Goal: Information Seeking & Learning: Learn about a topic

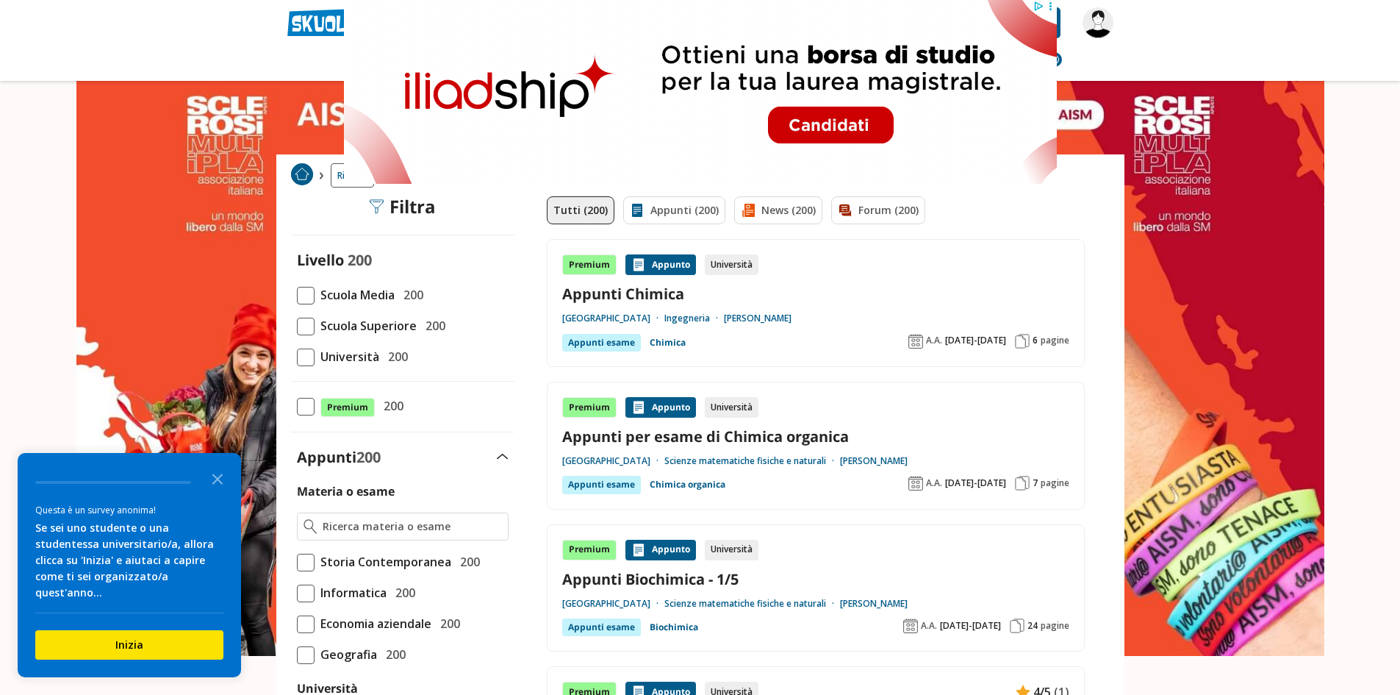
click at [306, 360] on span at bounding box center [306, 357] width 18 height 18
click at [297, 357] on input "Università 200" at bounding box center [297, 357] width 0 height 0
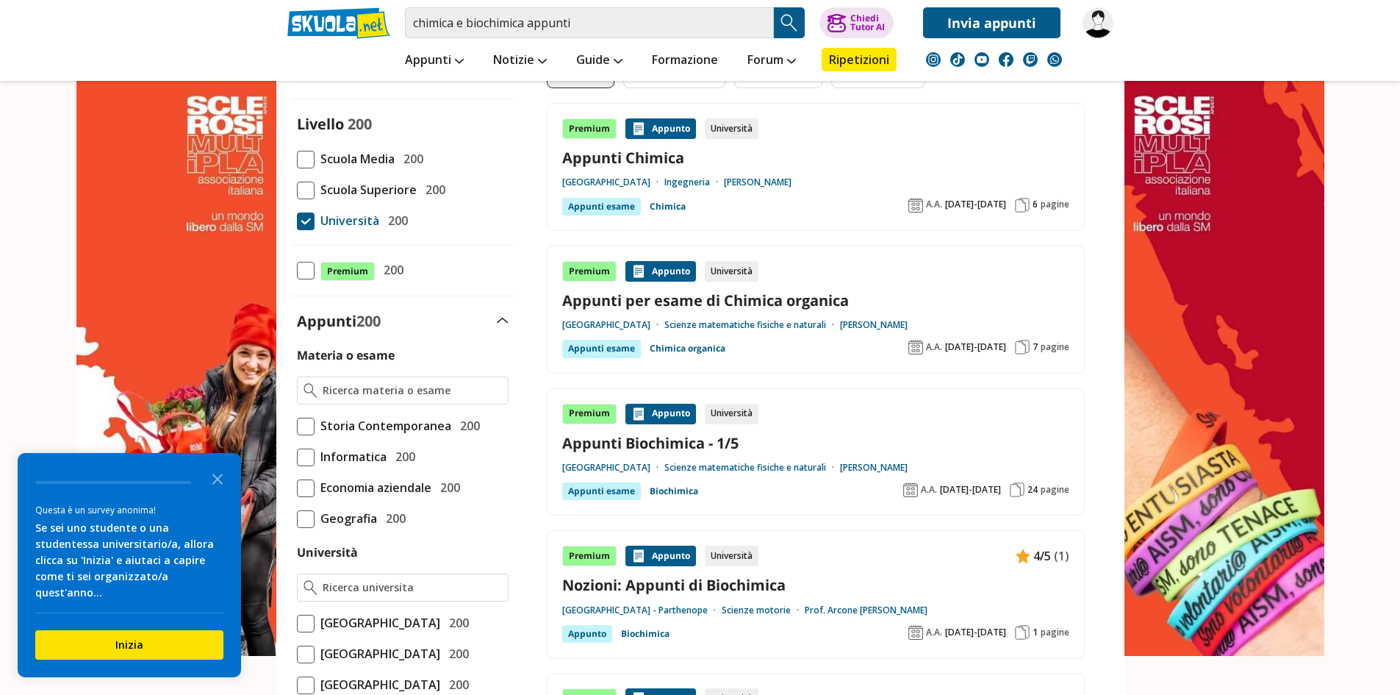
scroll to position [147, 0]
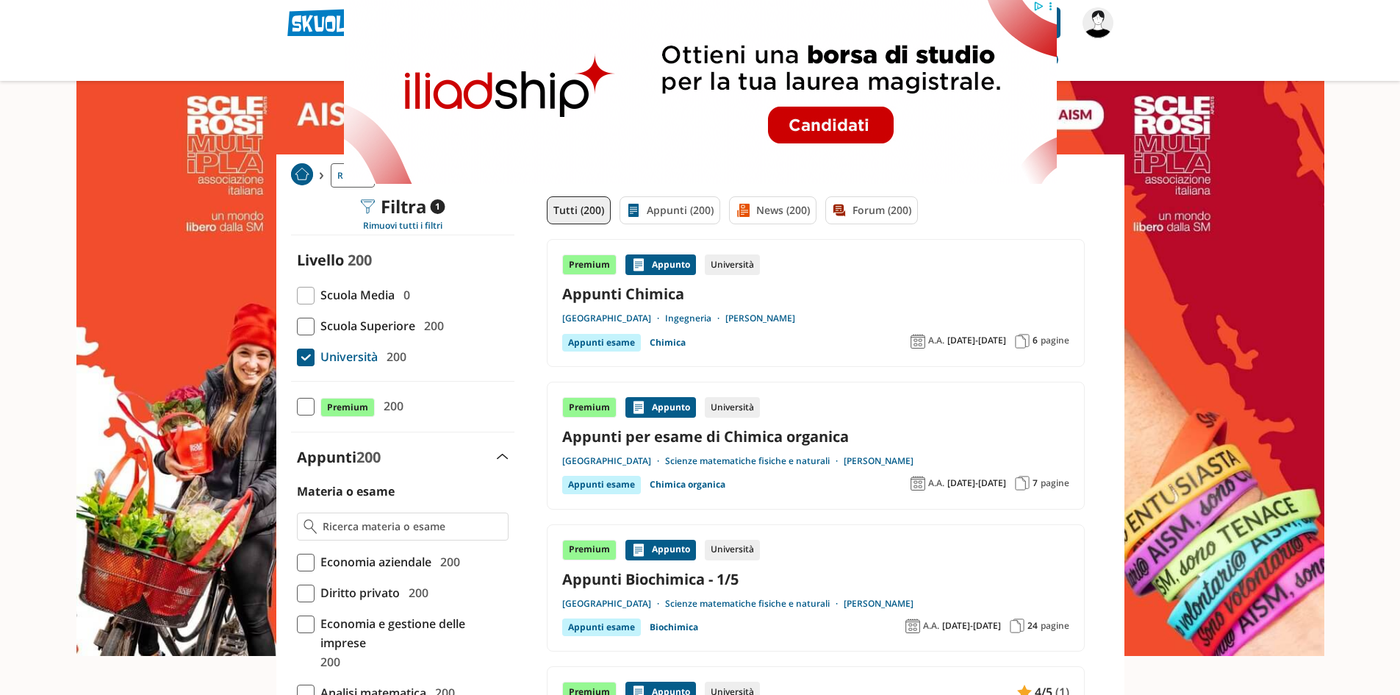
click at [670, 265] on div "Appunto" at bounding box center [661, 264] width 71 height 21
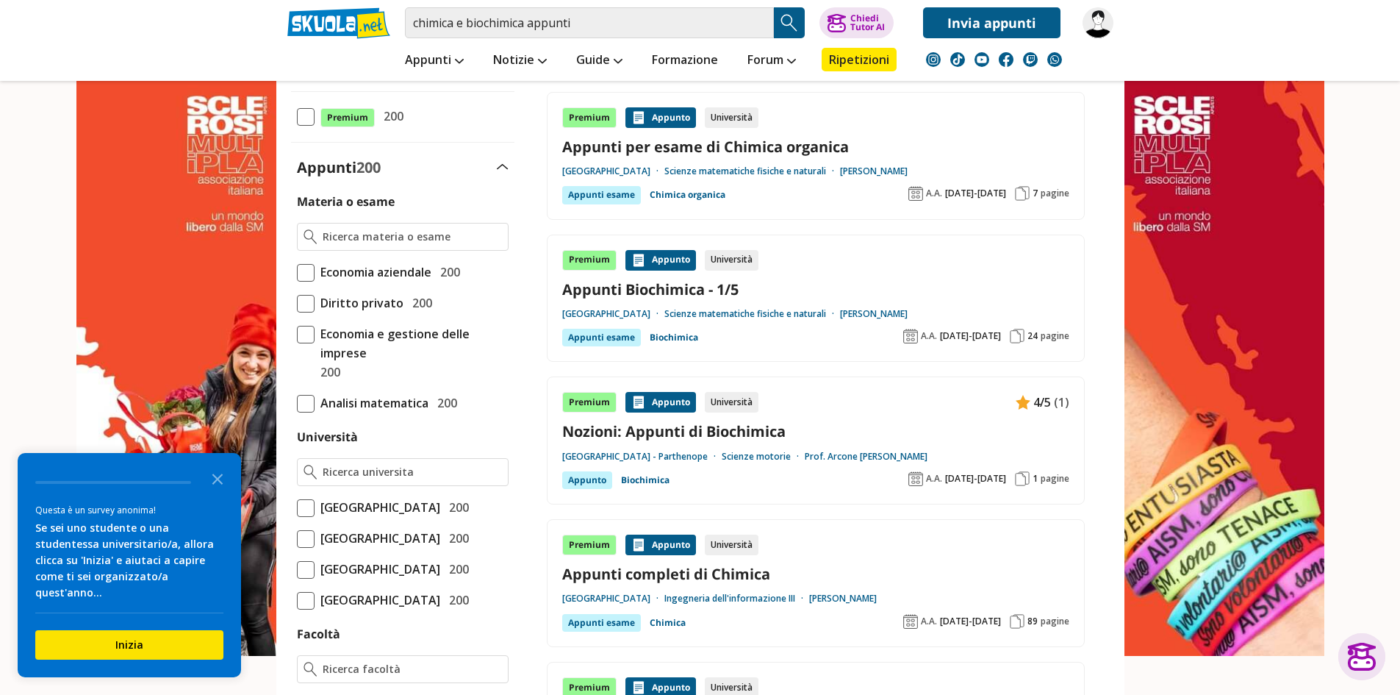
scroll to position [294, 0]
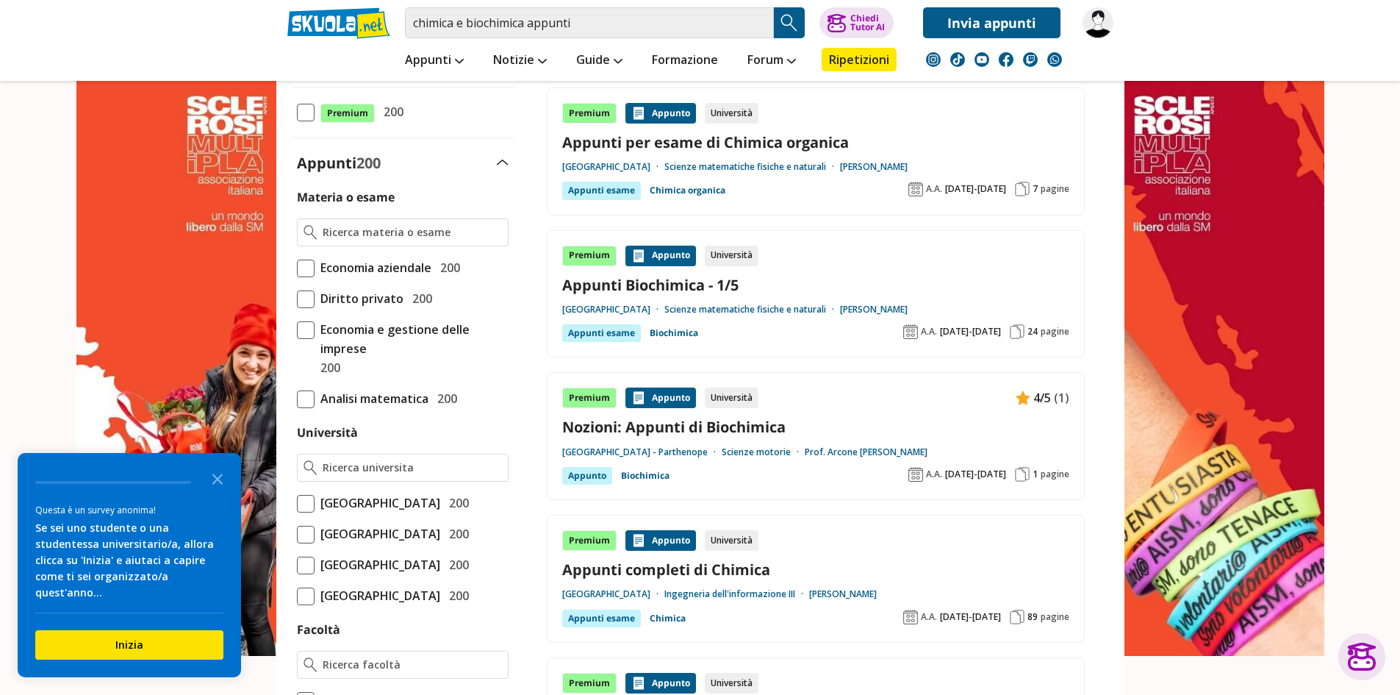
click at [656, 262] on div "Appunto" at bounding box center [661, 256] width 71 height 21
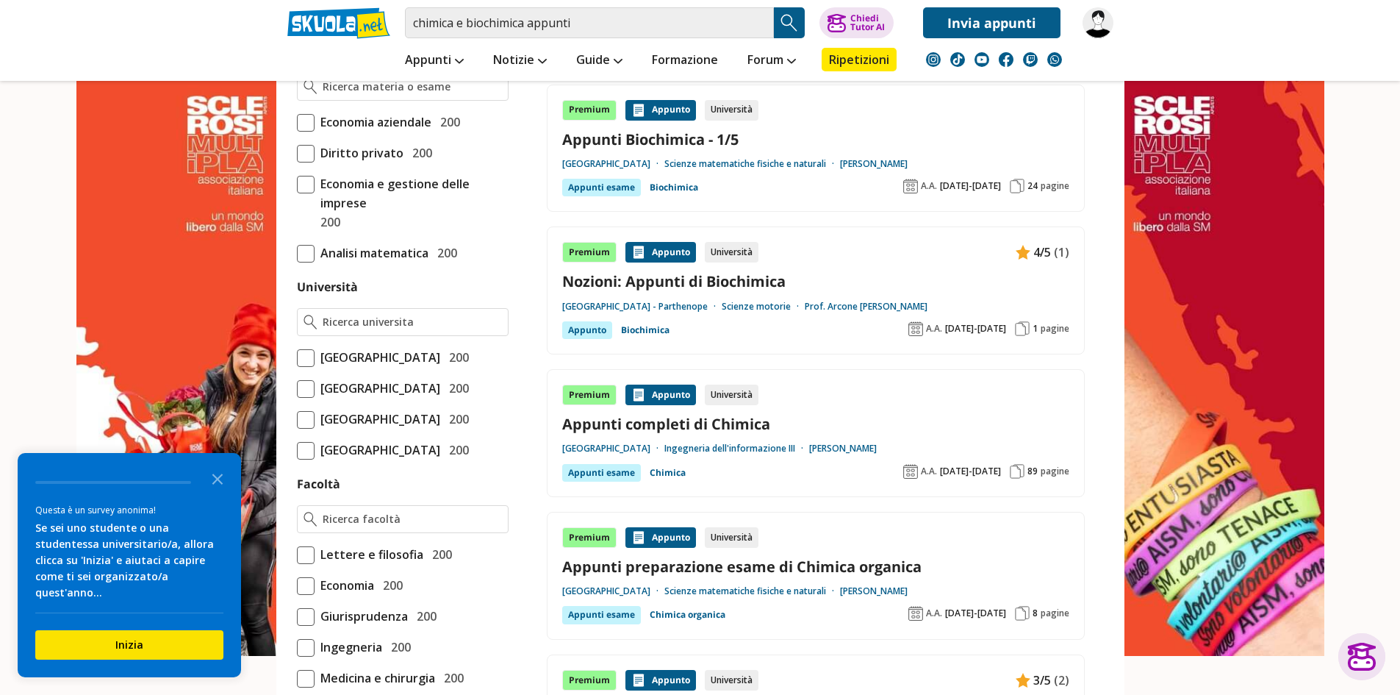
scroll to position [441, 0]
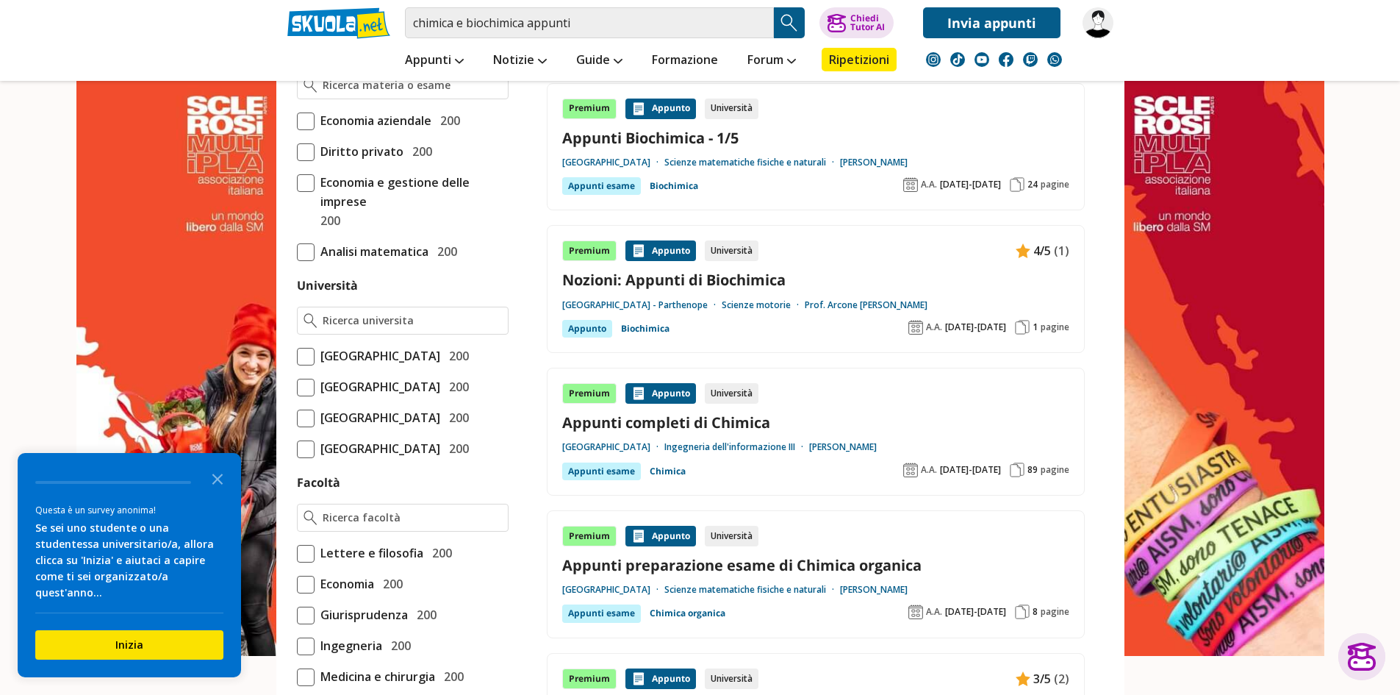
click at [715, 420] on link "Appunti completi di Chimica" at bounding box center [815, 422] width 507 height 20
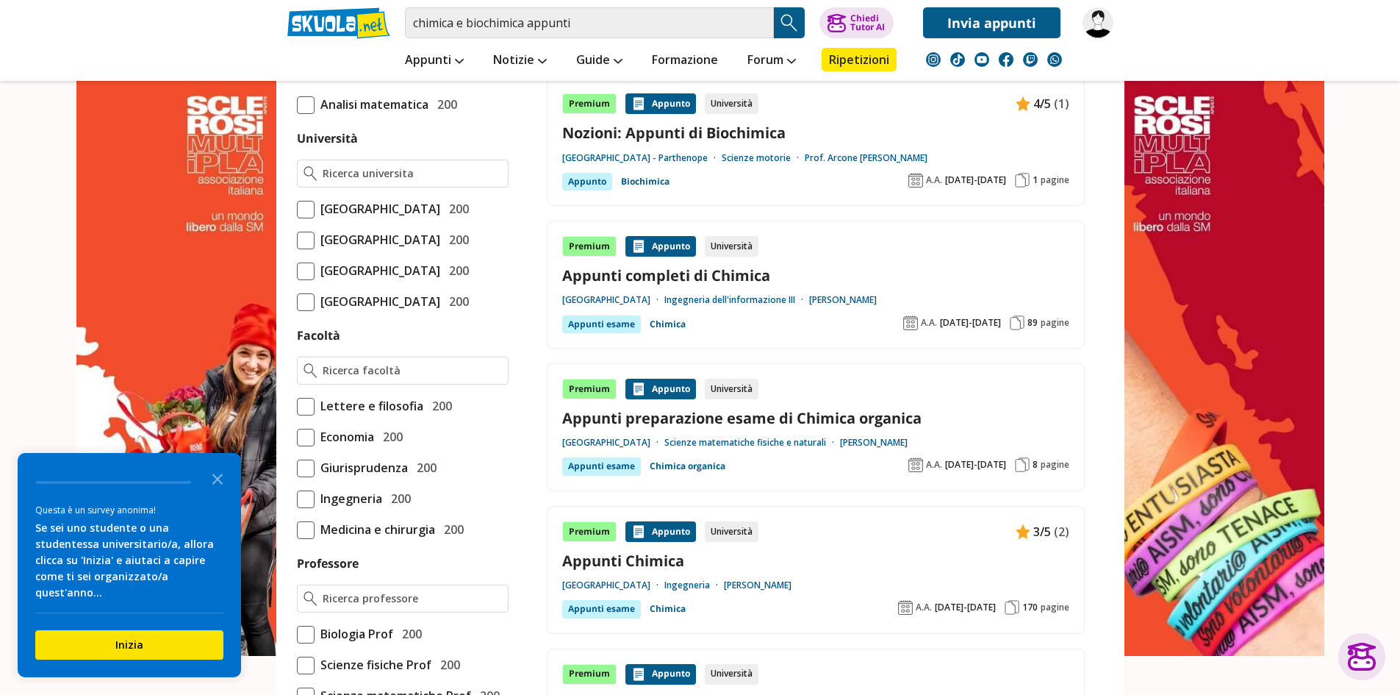
scroll to position [662, 0]
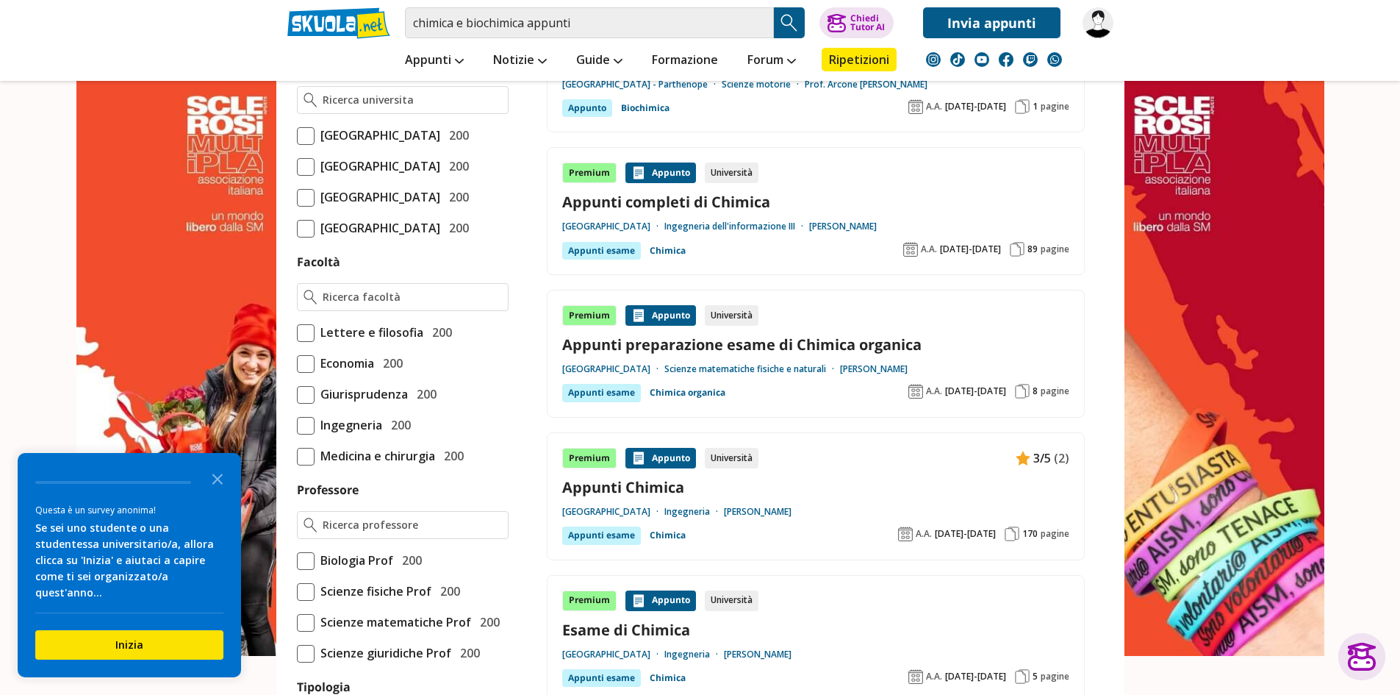
click at [612, 389] on div "Appunti esame" at bounding box center [601, 393] width 79 height 18
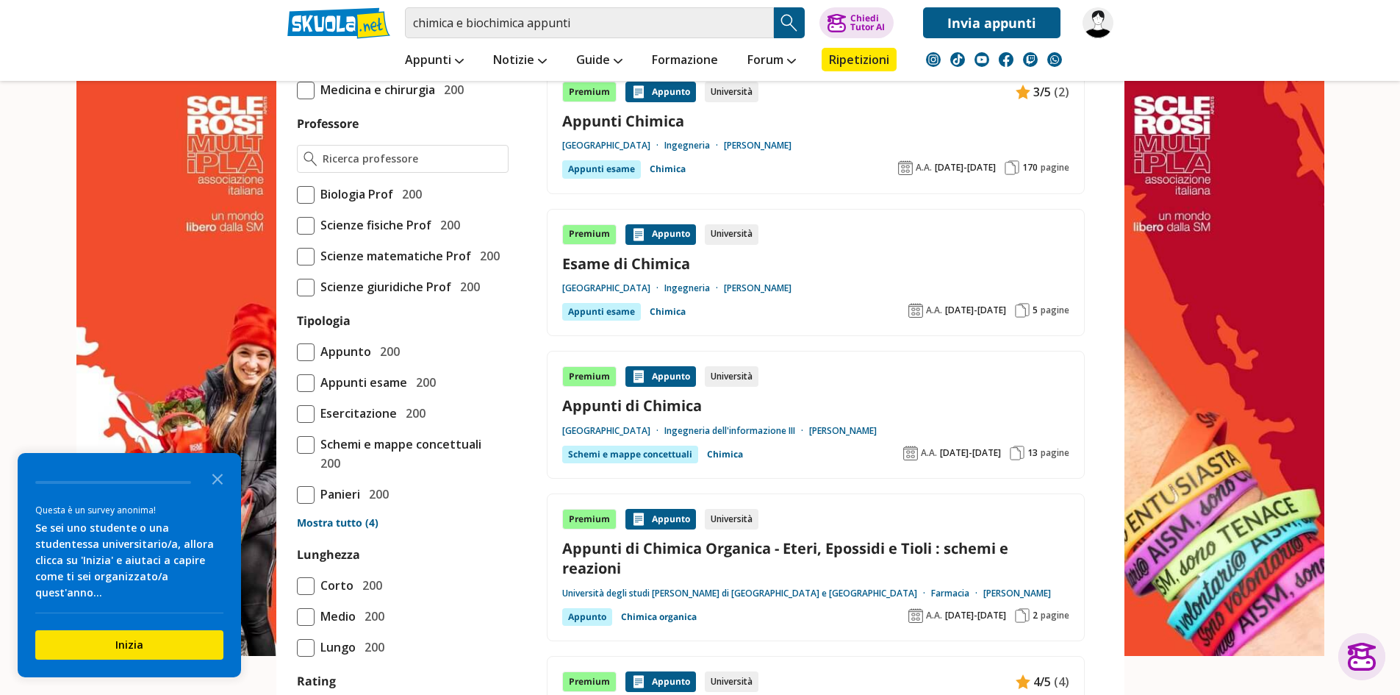
scroll to position [1029, 0]
click at [668, 232] on div "Appunto" at bounding box center [661, 233] width 71 height 21
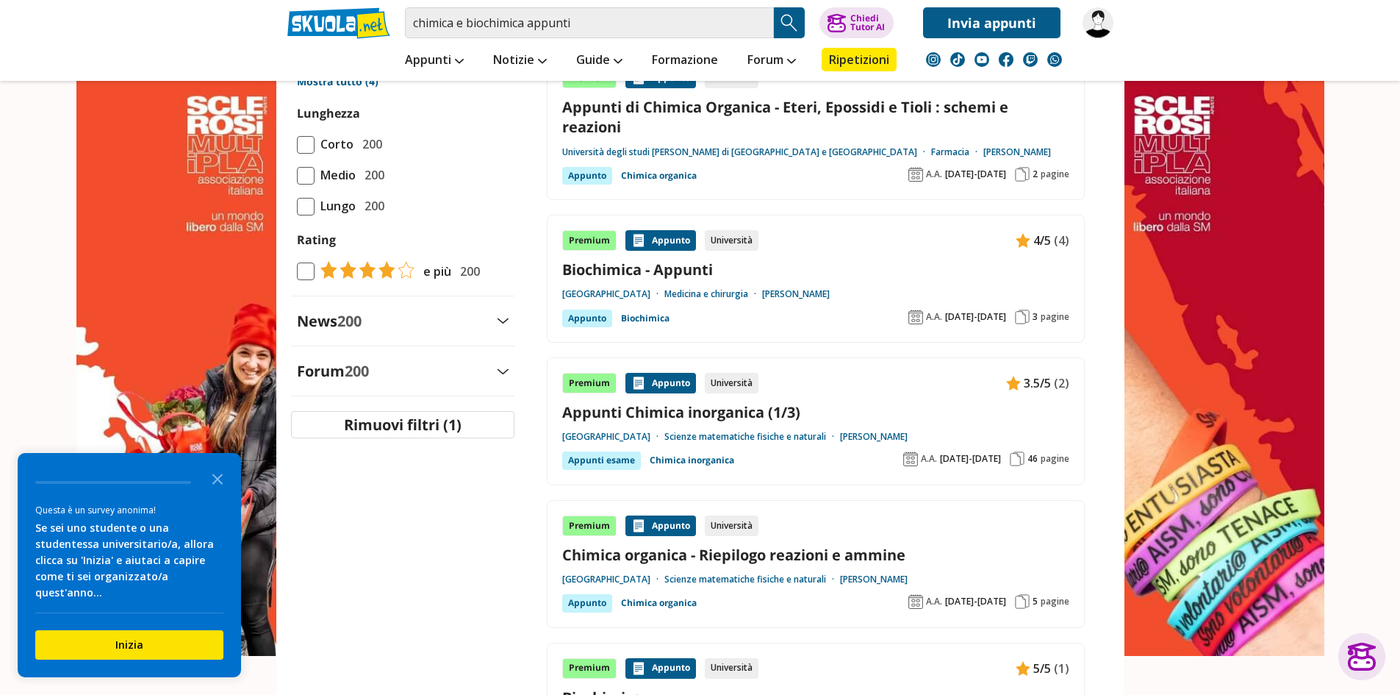
scroll to position [1470, 0]
click at [673, 411] on link "Appunti Chimica inorganica (1/3)" at bounding box center [815, 411] width 507 height 20
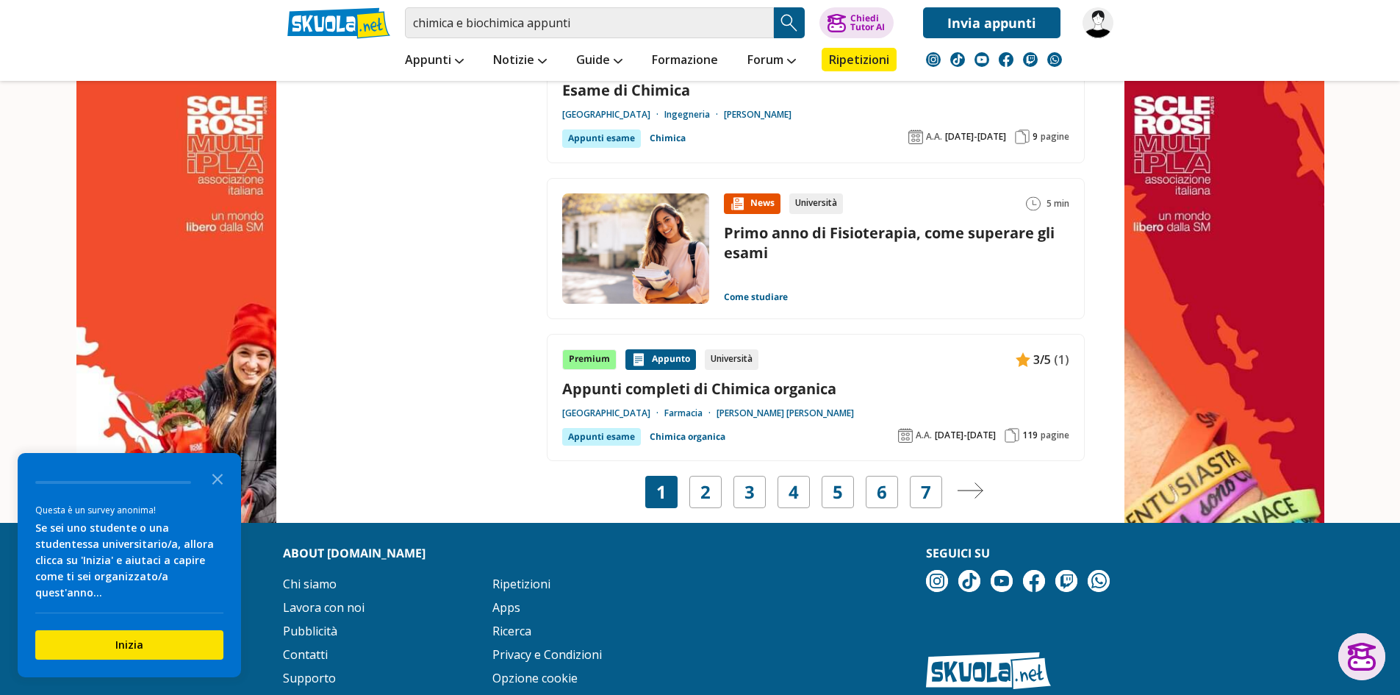
scroll to position [2646, 0]
click at [666, 357] on div "Appunto" at bounding box center [661, 358] width 71 height 21
click at [706, 390] on link "Appunti completi di Chimica organica" at bounding box center [815, 388] width 507 height 20
click at [701, 496] on link "2" at bounding box center [706, 491] width 10 height 21
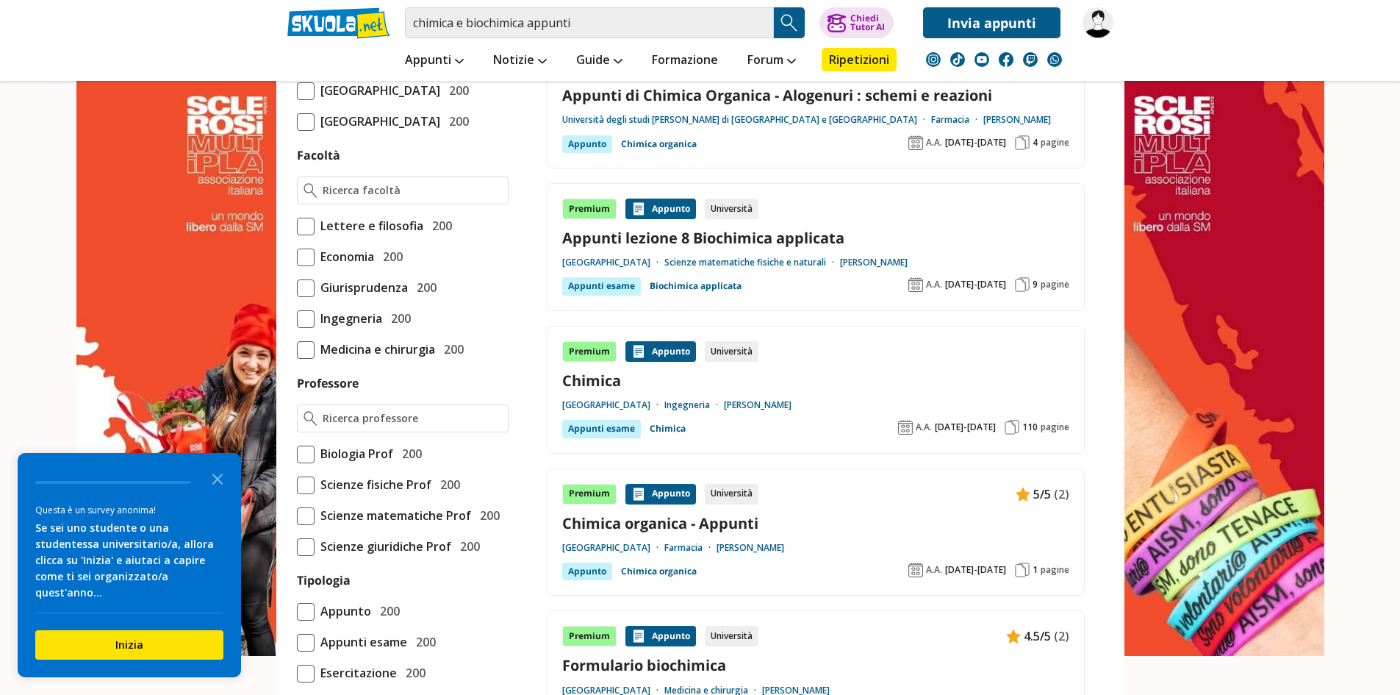
scroll to position [809, 0]
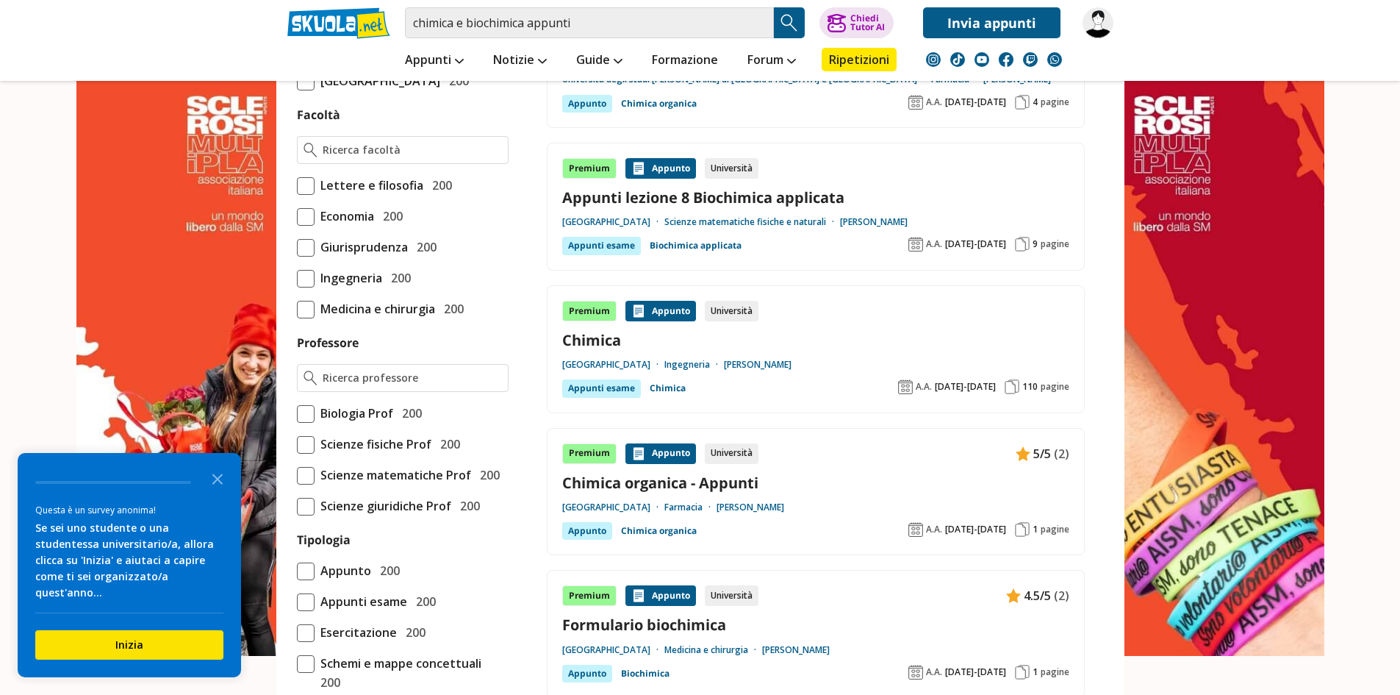
click at [598, 338] on link "Chimica" at bounding box center [815, 340] width 507 height 20
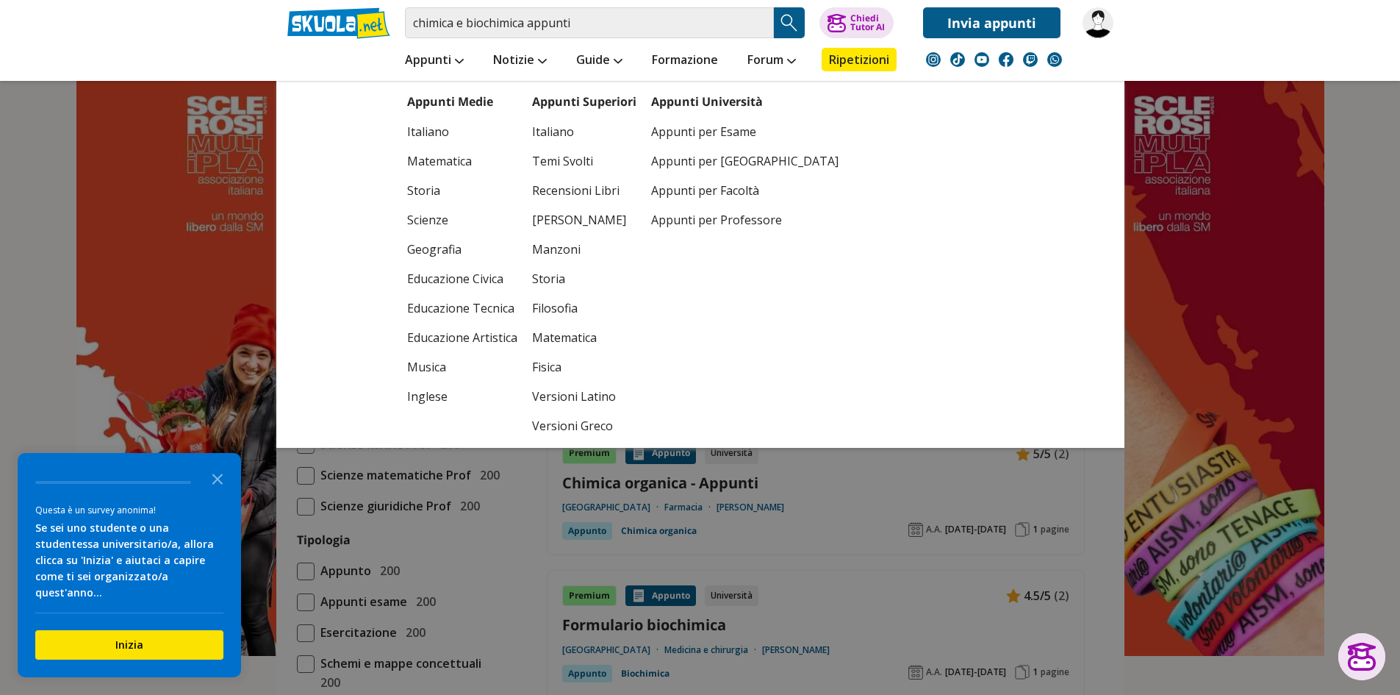
scroll to position [1103, 0]
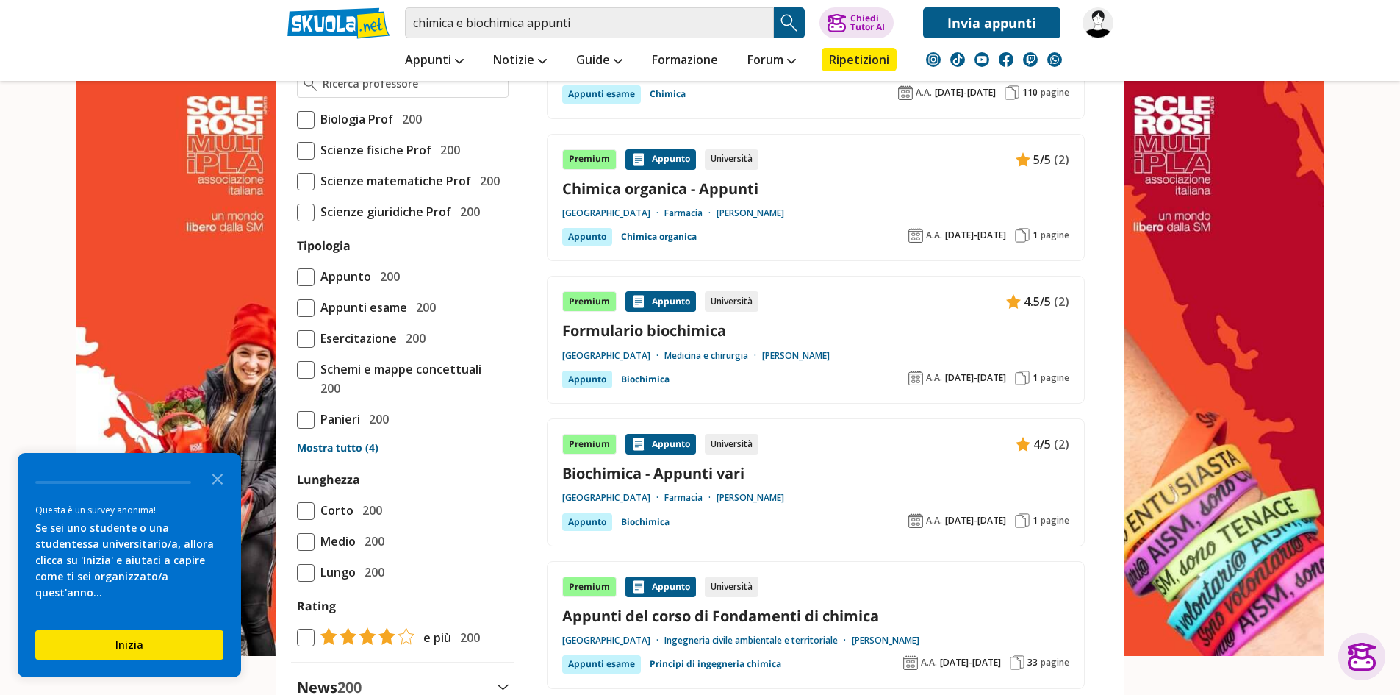
click at [682, 332] on link "Formulario biochimica" at bounding box center [815, 331] width 507 height 20
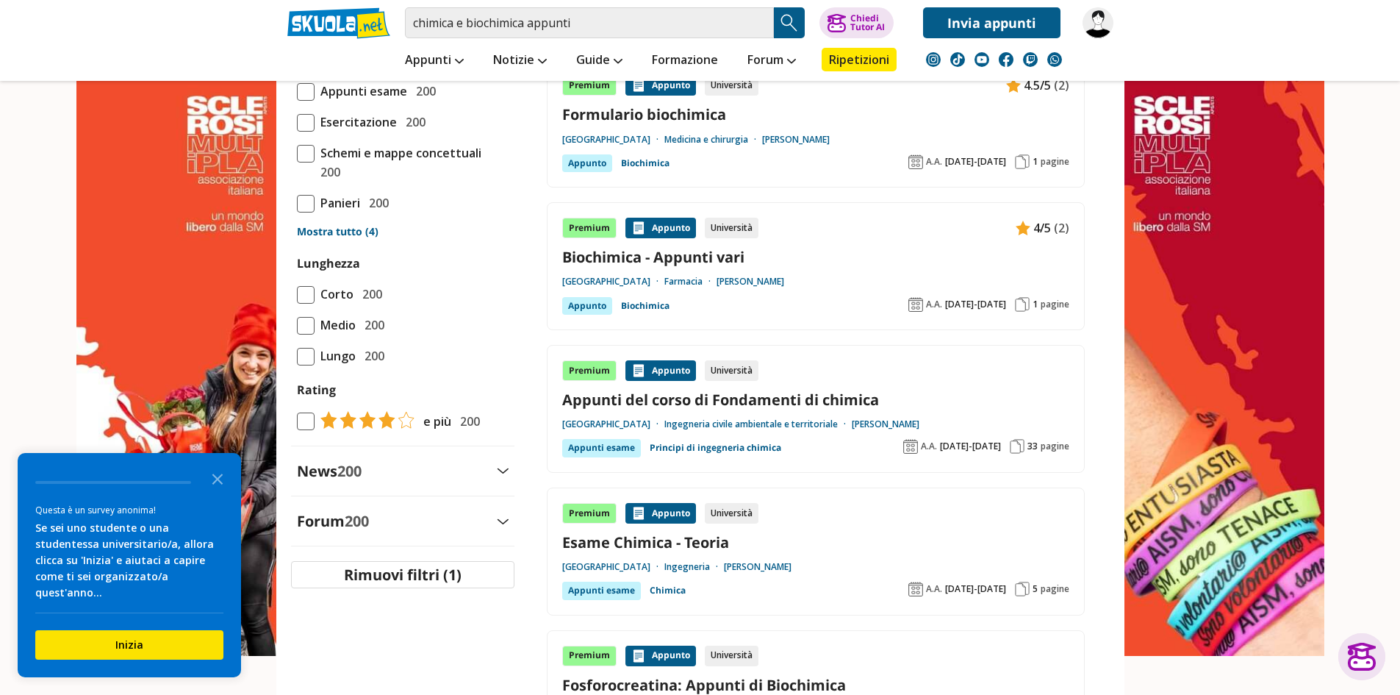
scroll to position [1323, 0]
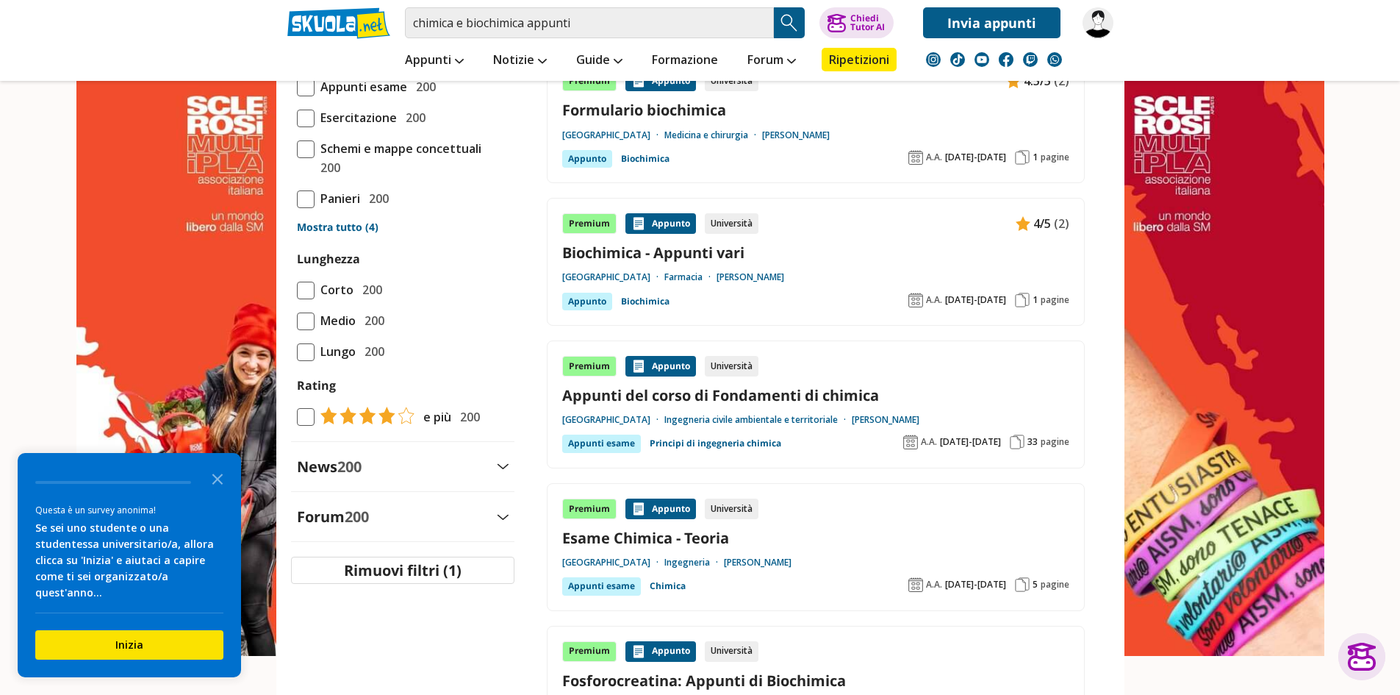
click at [746, 395] on link "Appunti del corso di Fondamenti di chimica" at bounding box center [815, 395] width 507 height 20
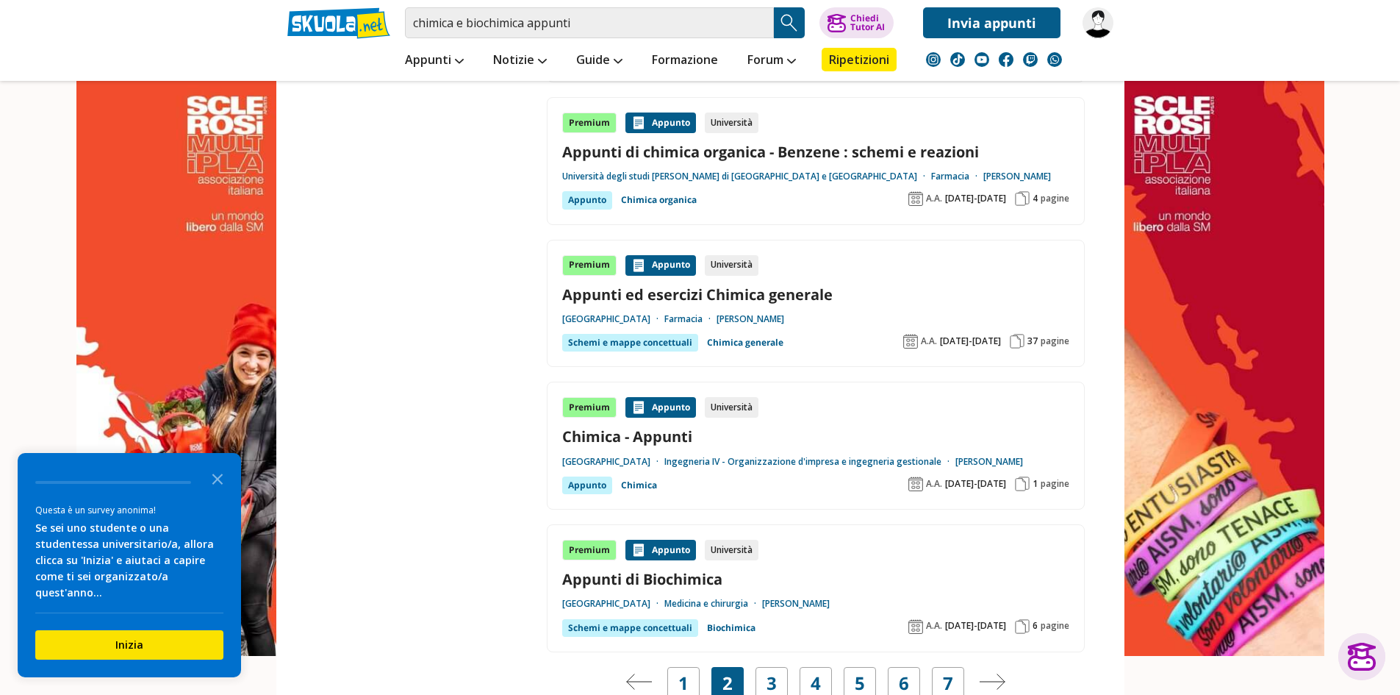
scroll to position [2426, 0]
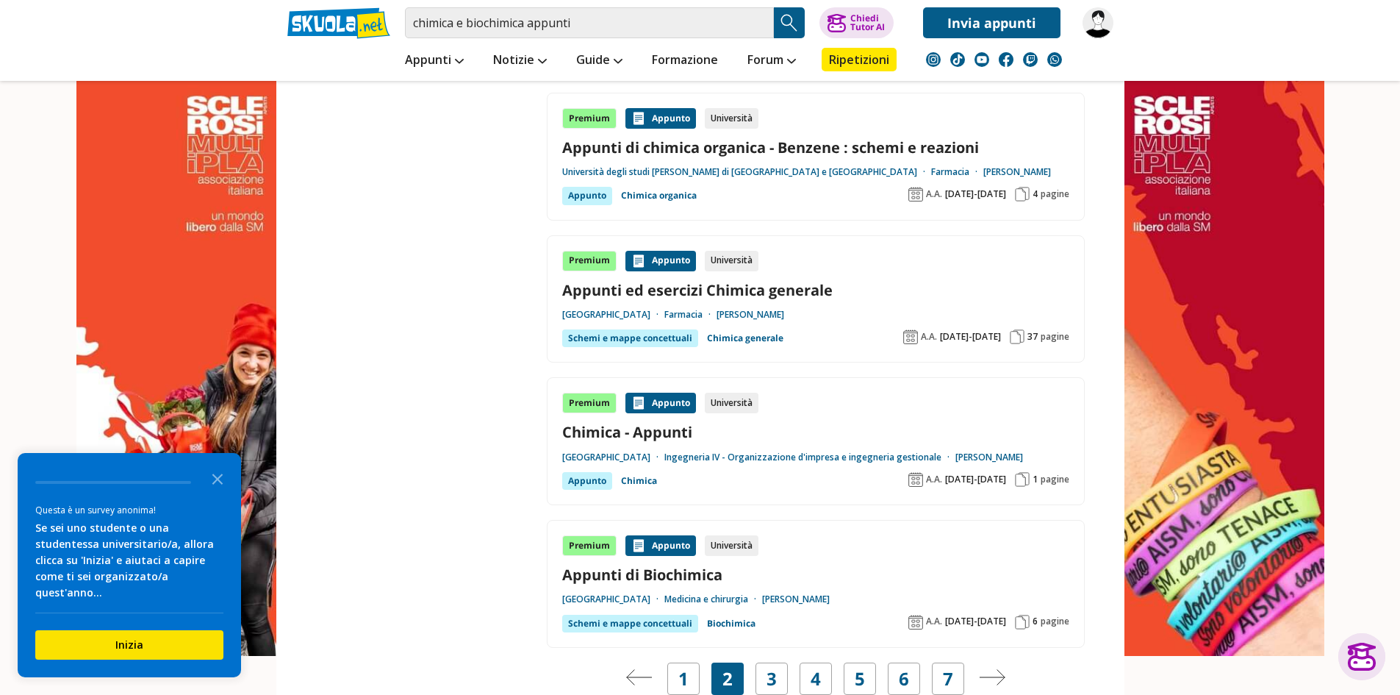
click at [729, 295] on link "Appunti ed esercizi Chimica generale" at bounding box center [815, 290] width 507 height 20
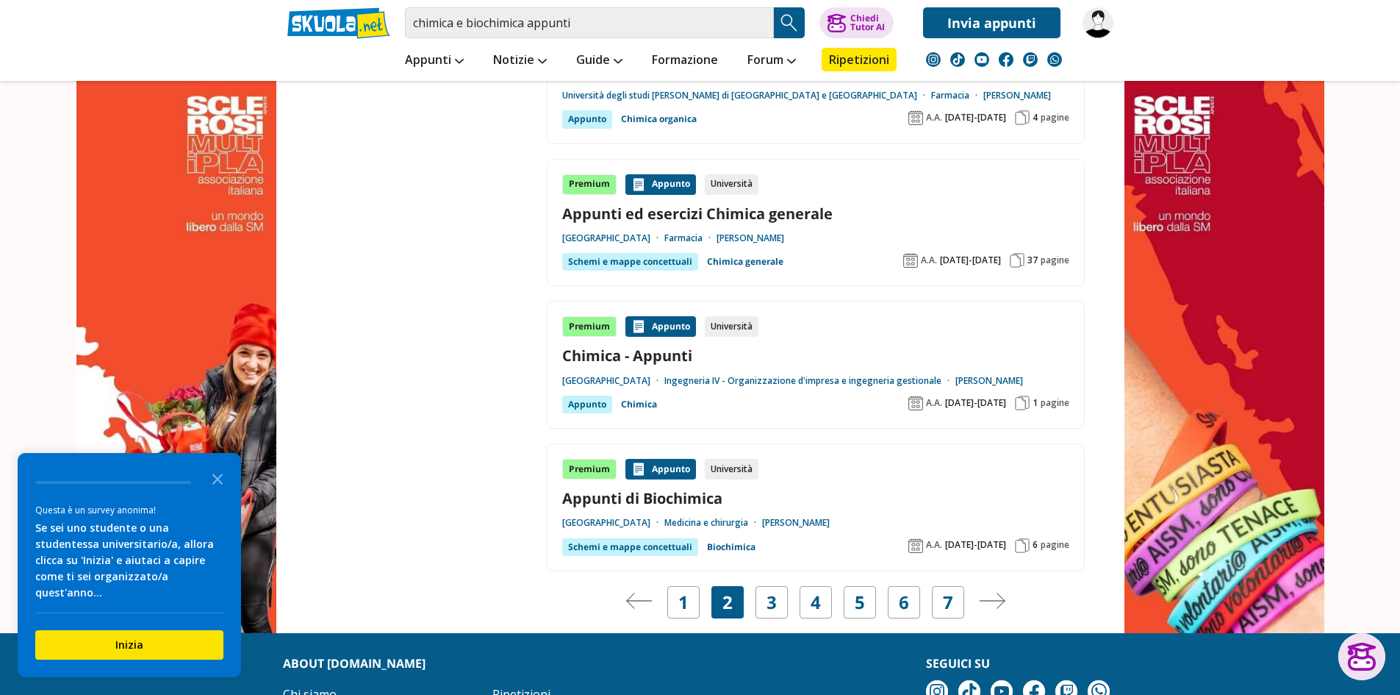
scroll to position [2573, 0]
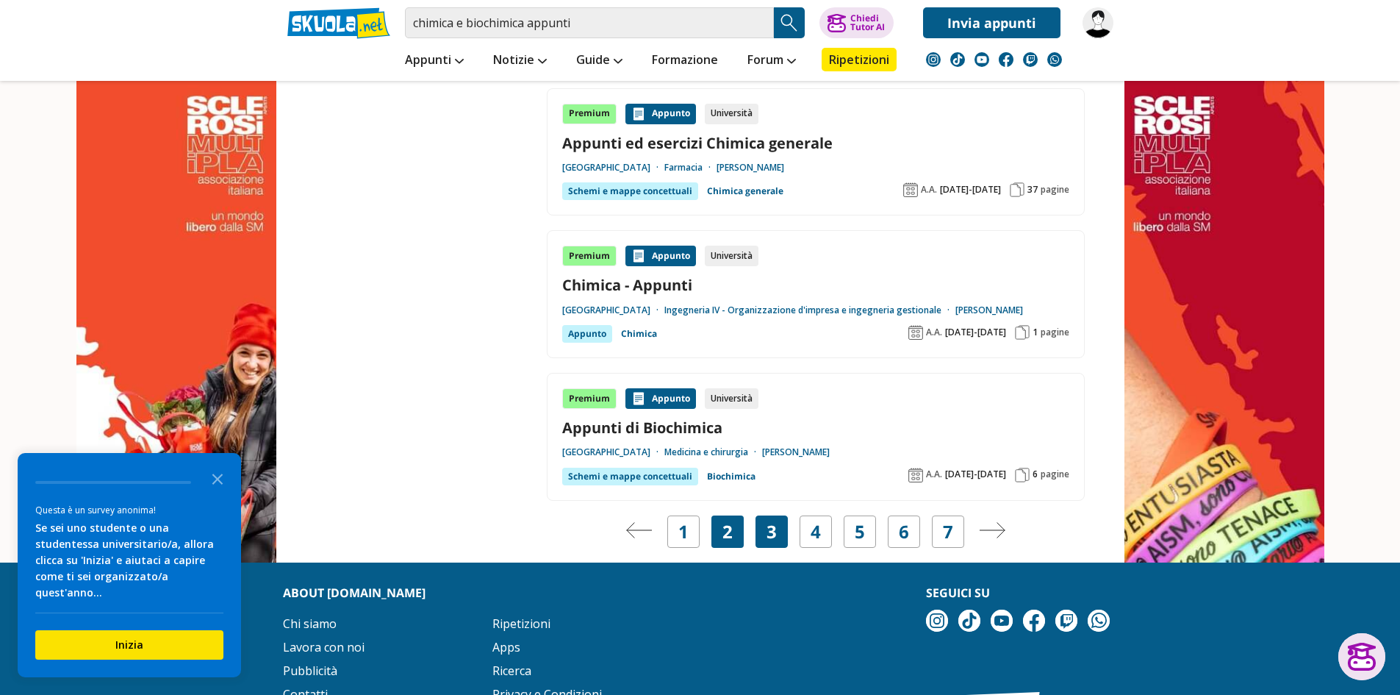
click at [773, 529] on link "3" at bounding box center [772, 531] width 10 height 21
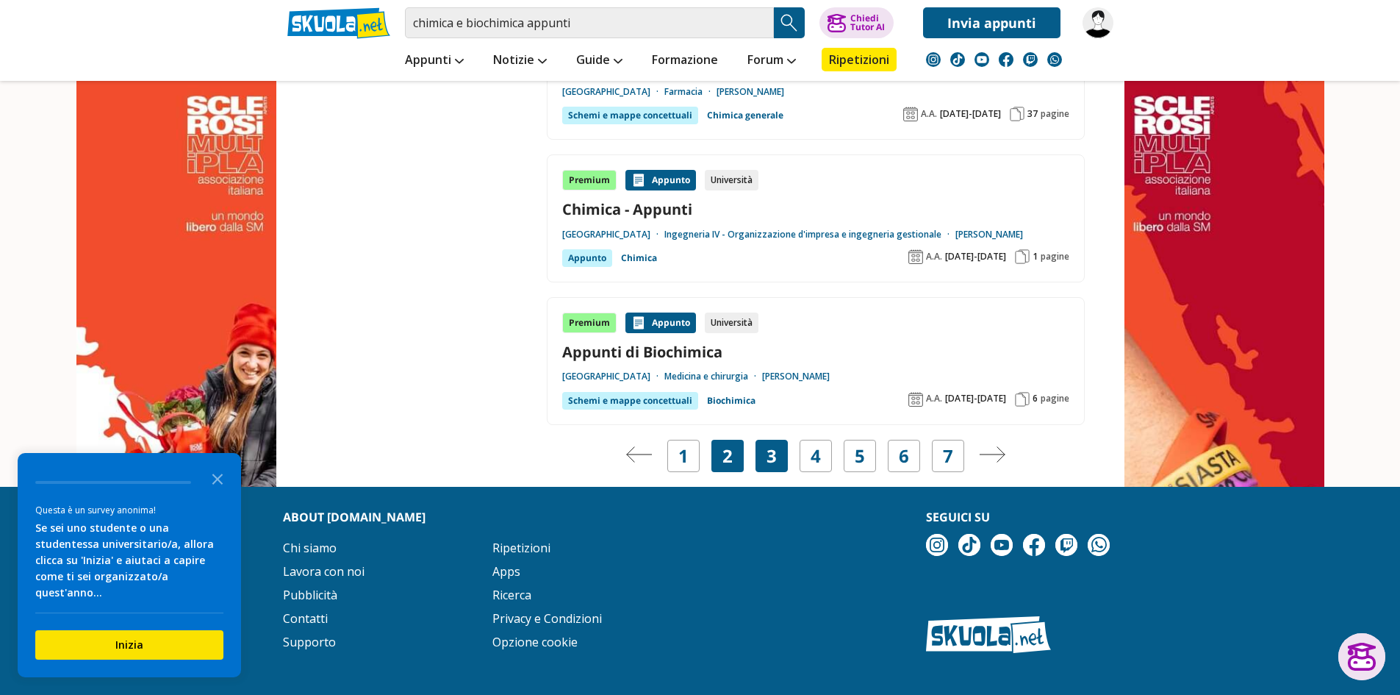
scroll to position [2720, 0]
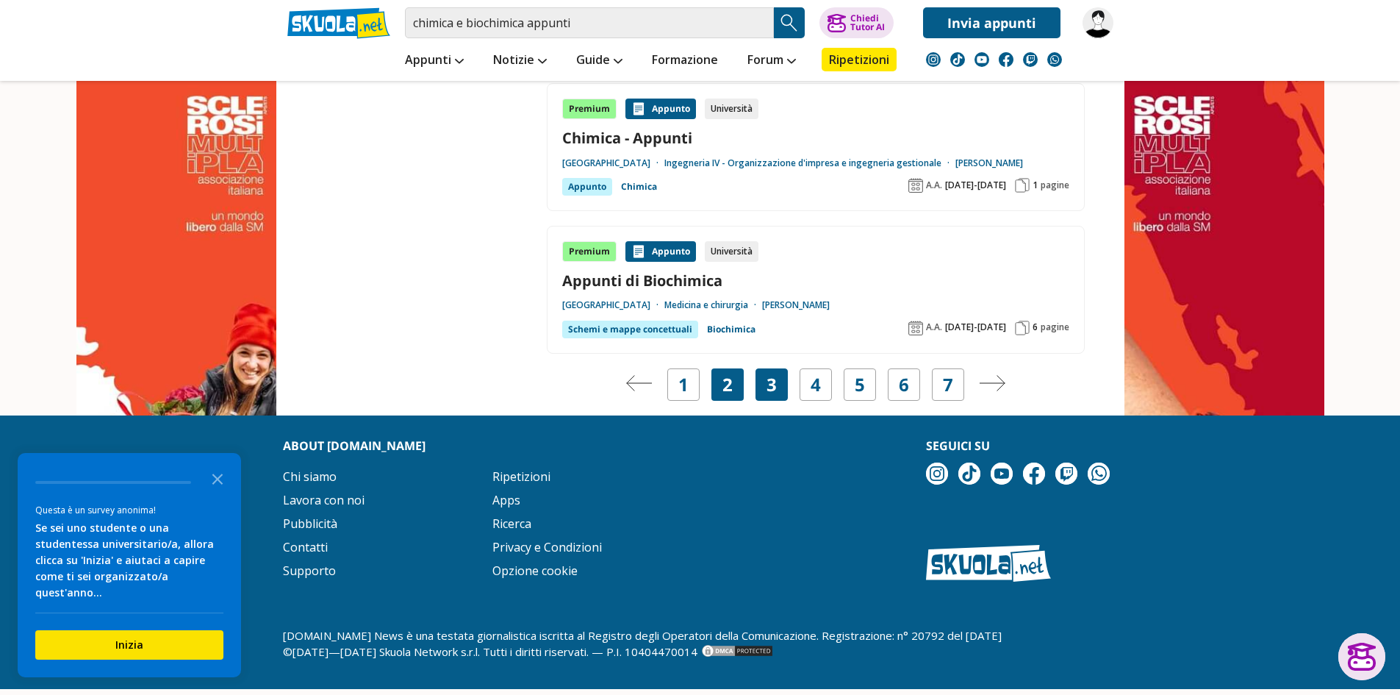
click at [774, 382] on link "3" at bounding box center [772, 384] width 10 height 21
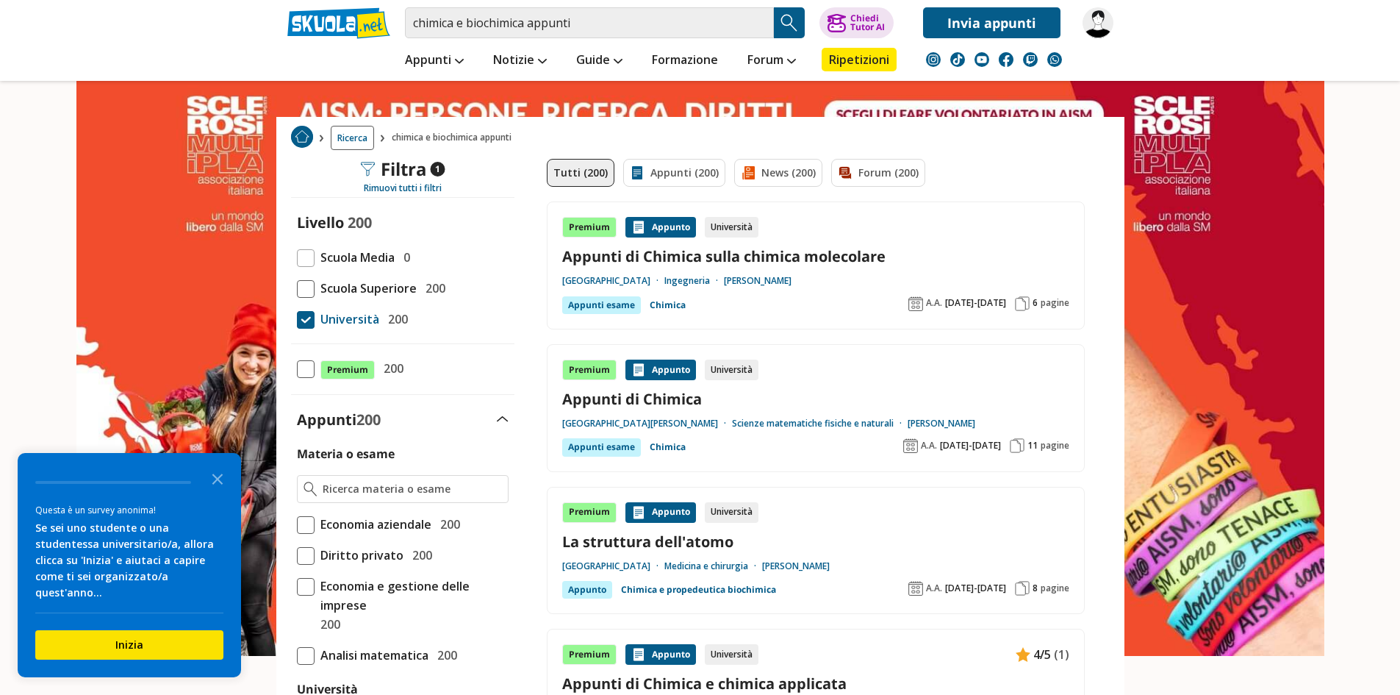
scroll to position [74, 0]
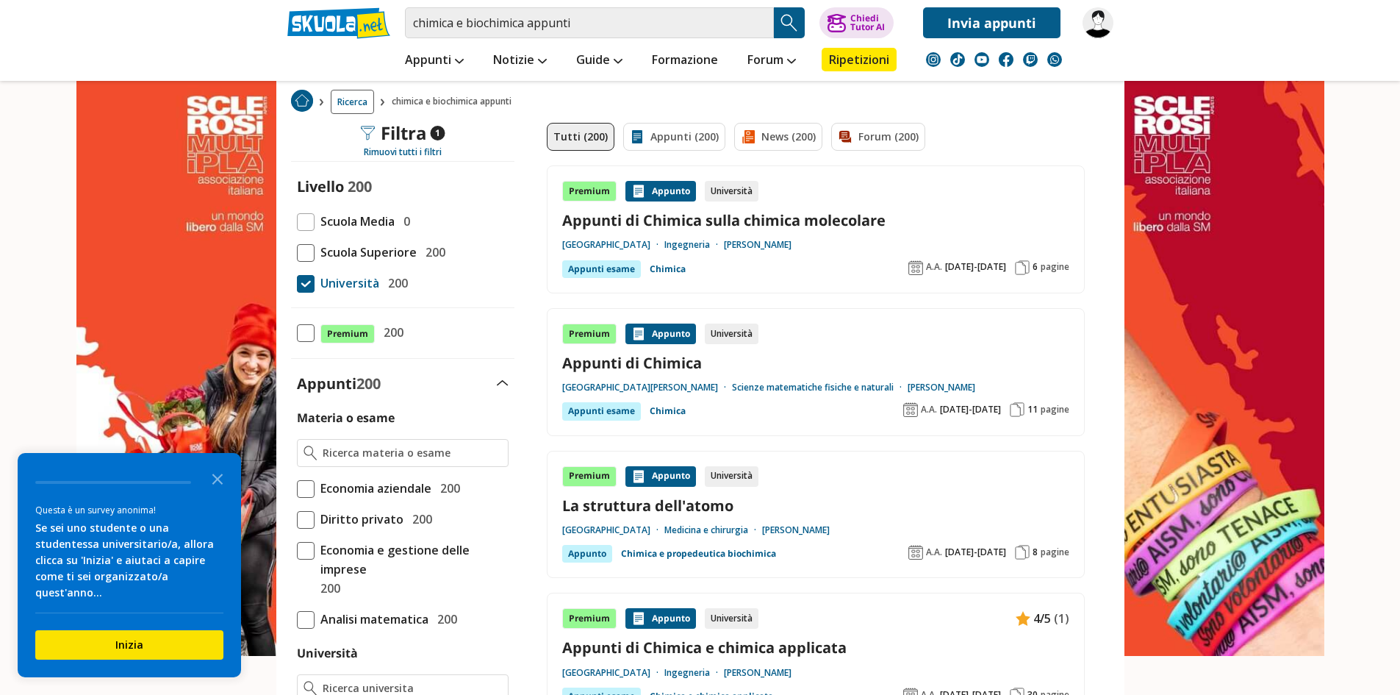
click at [660, 337] on div "Appunto" at bounding box center [661, 333] width 71 height 21
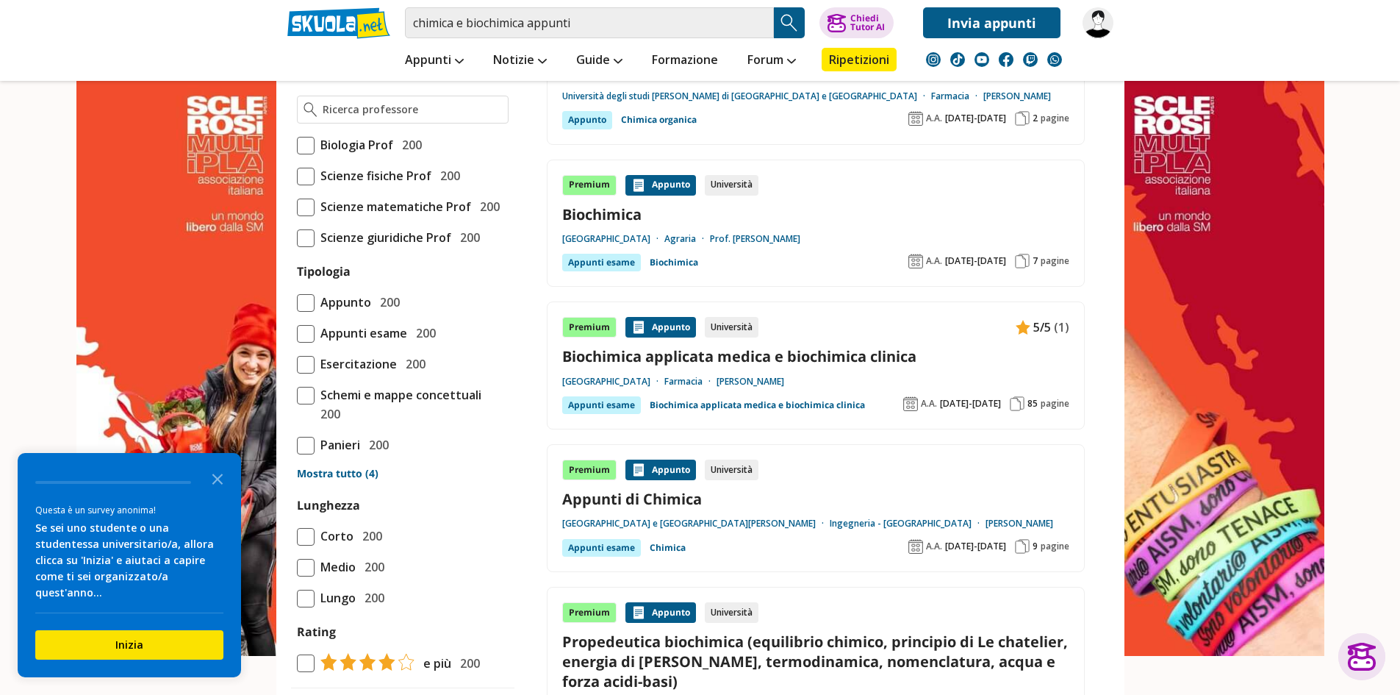
scroll to position [1103, 0]
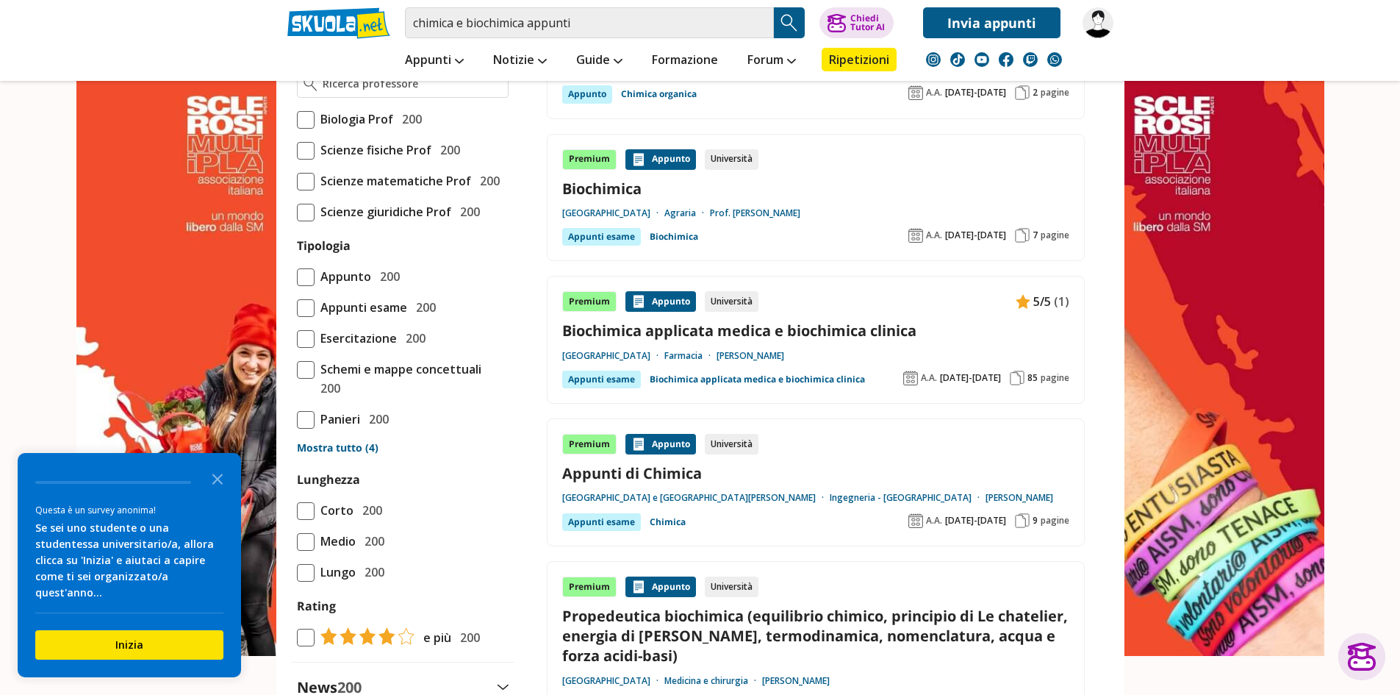
click at [745, 329] on link "Biochimica applicata medica e biochimica clinica" at bounding box center [815, 331] width 507 height 20
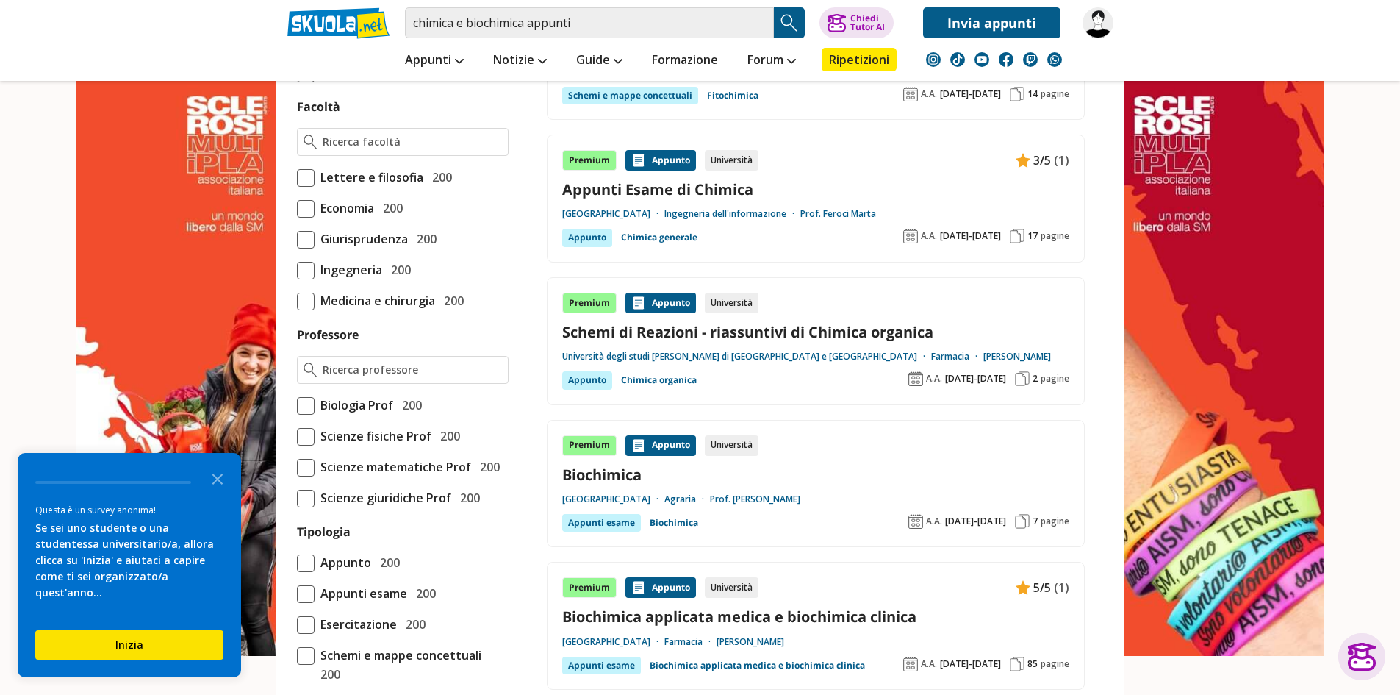
scroll to position [588, 0]
